Goal: Task Accomplishment & Management: Manage account settings

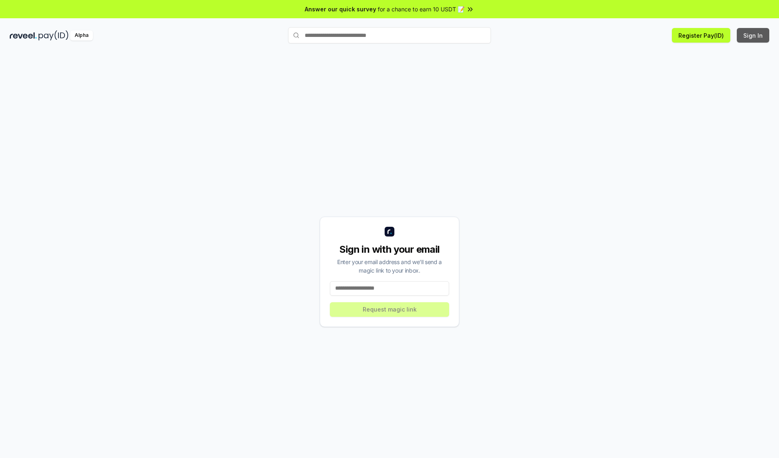
click at [754, 35] on button "Sign In" at bounding box center [753, 35] width 32 height 15
type input "**********"
click at [390, 309] on button "Request magic link" at bounding box center [389, 309] width 119 height 15
